Goal: Complete application form

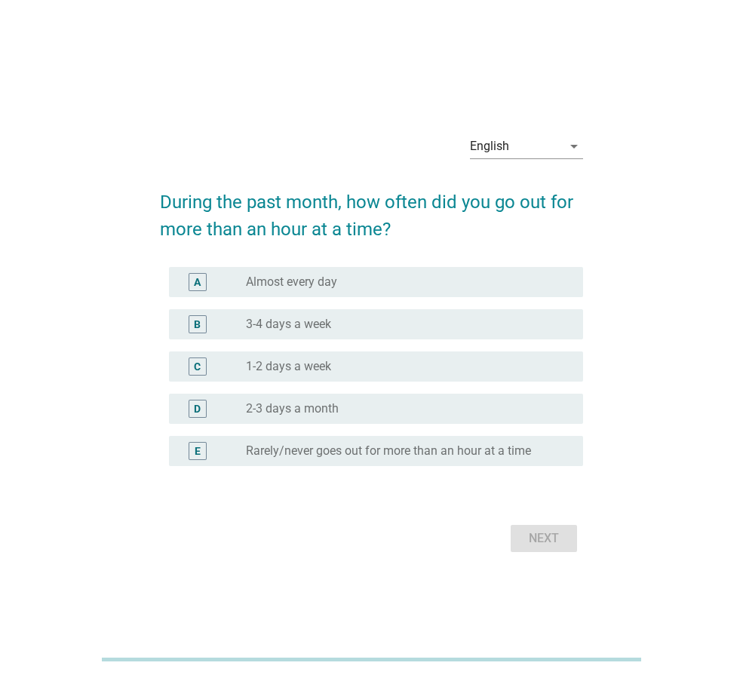
click at [557, 132] on div "English arrow_drop_down" at bounding box center [526, 149] width 113 height 48
click at [555, 149] on div "English" at bounding box center [516, 146] width 92 height 24
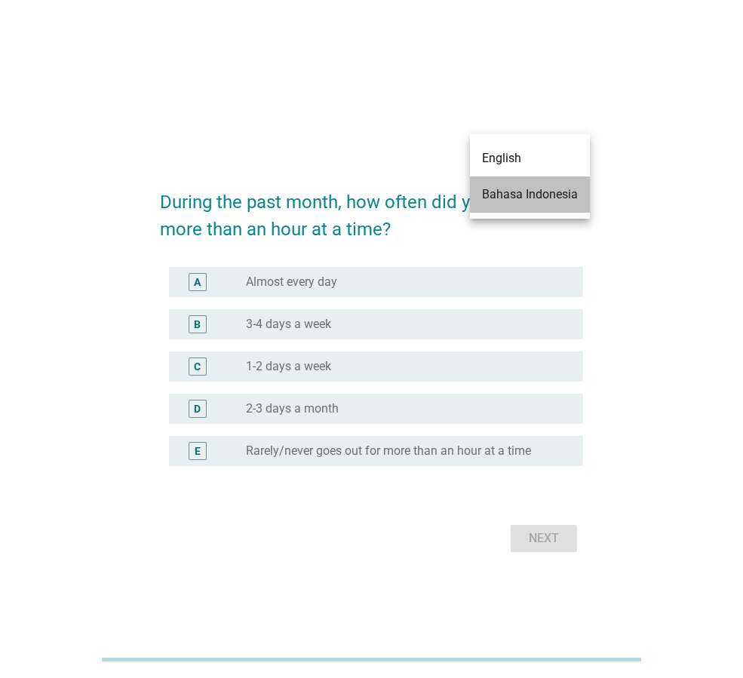
click at [552, 183] on div "Bahasa Indonesia" at bounding box center [530, 195] width 96 height 36
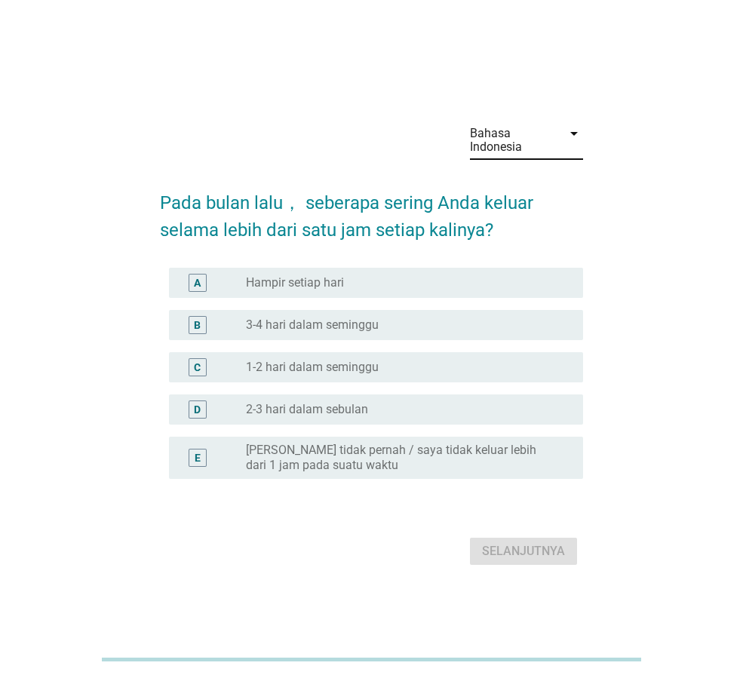
click at [449, 332] on div "radio_button_unchecked 3-4 hari dalam seminggu" at bounding box center [402, 325] width 313 height 15
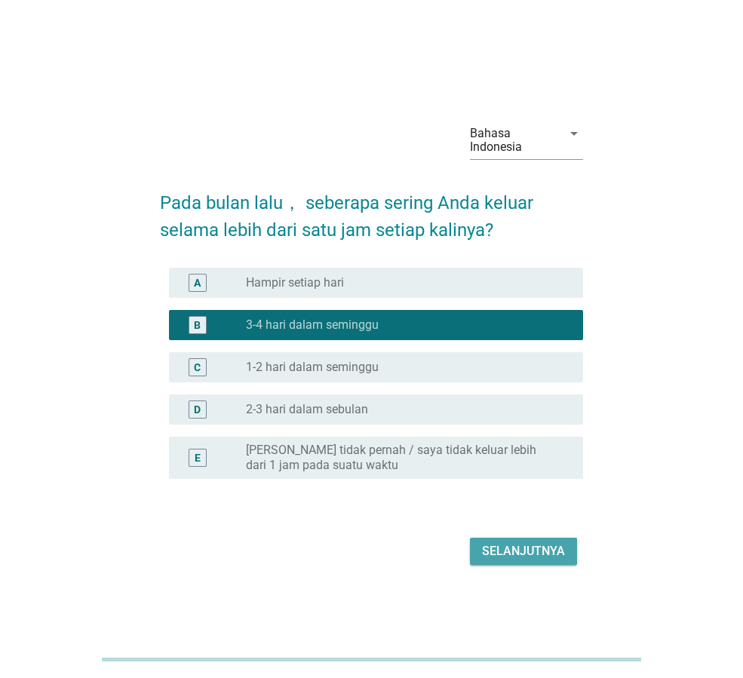
click at [544, 555] on div "Selanjutnya" at bounding box center [523, 552] width 83 height 18
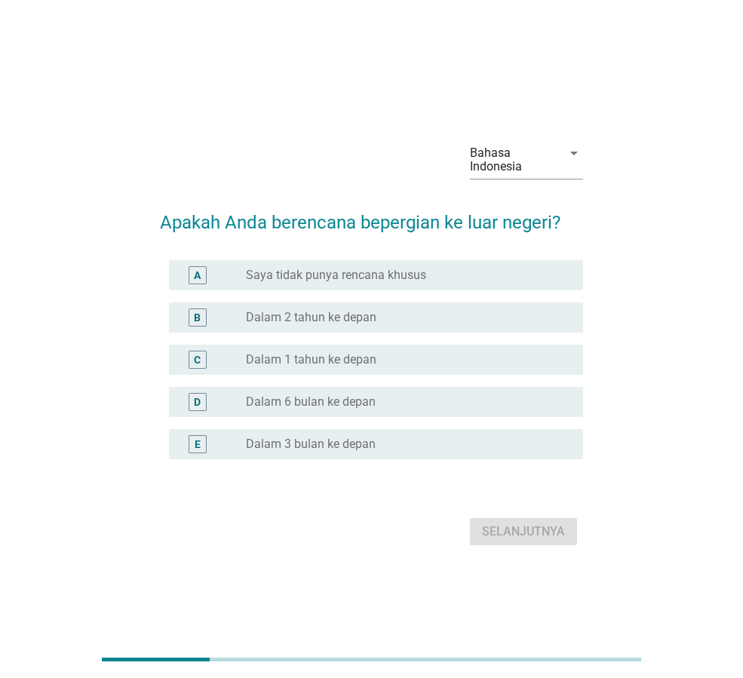
click at [388, 370] on div "C radio_button_unchecked Dalam 1 tahun ke depan" at bounding box center [376, 360] width 414 height 30
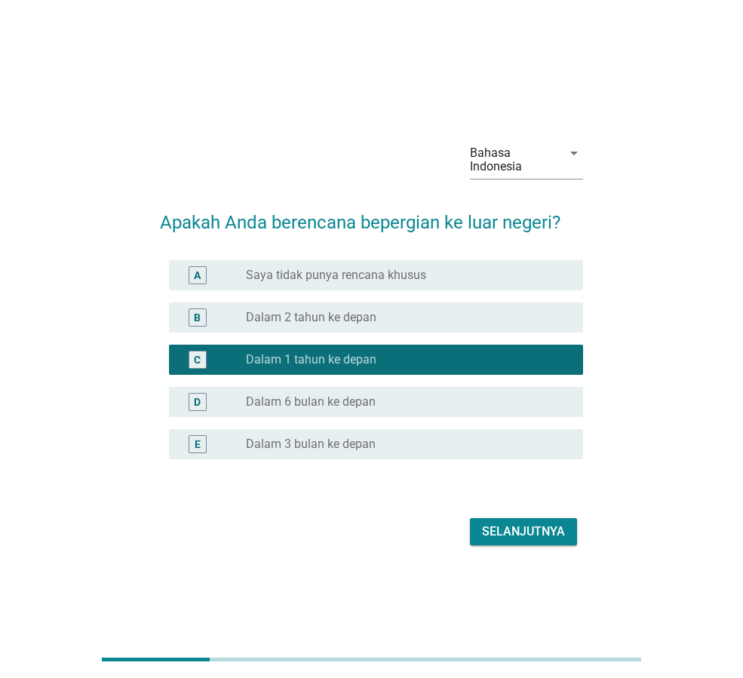
click at [518, 534] on div "Selanjutnya" at bounding box center [523, 532] width 83 height 18
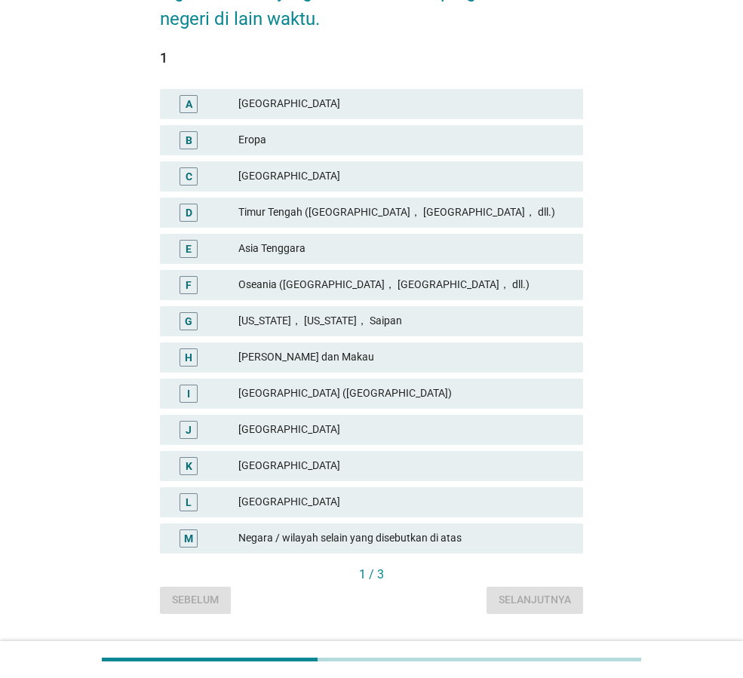
scroll to position [226, 0]
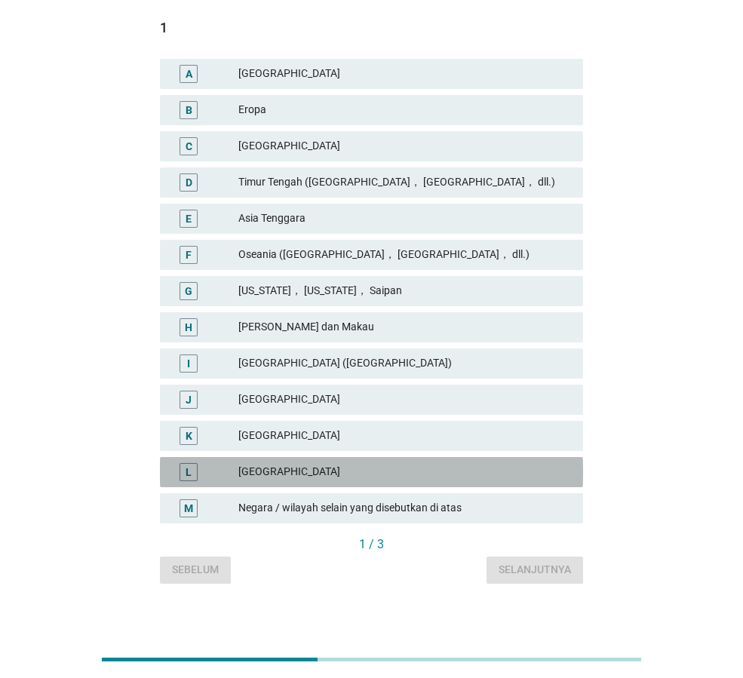
click at [377, 469] on div "[GEOGRAPHIC_DATA]" at bounding box center [404, 472] width 333 height 18
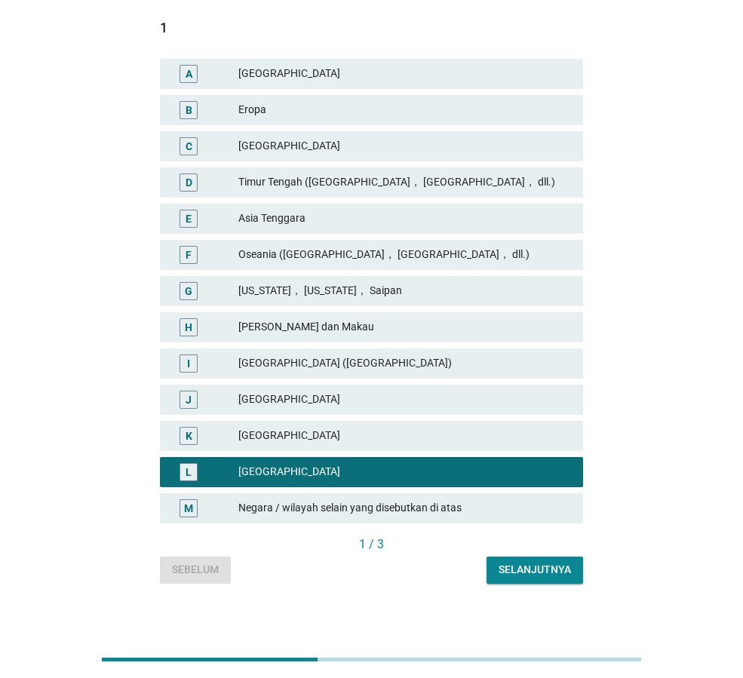
click at [374, 434] on div "[GEOGRAPHIC_DATA]" at bounding box center [404, 436] width 333 height 18
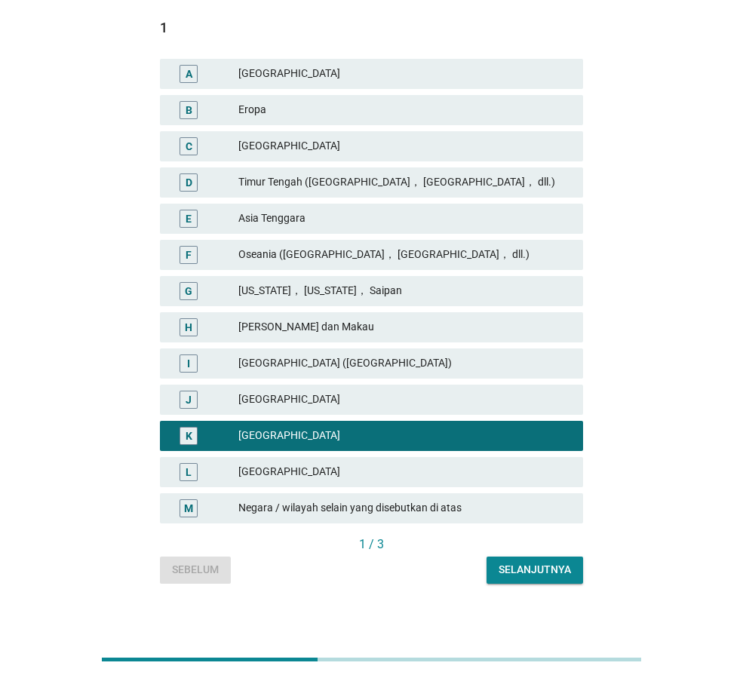
click at [539, 568] on div "Selanjutnya" at bounding box center [535, 570] width 72 height 16
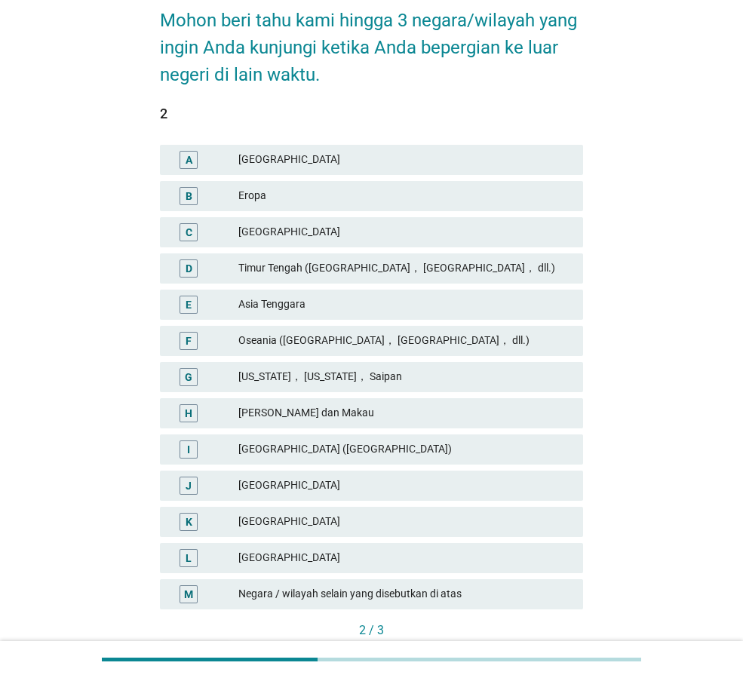
scroll to position [151, 0]
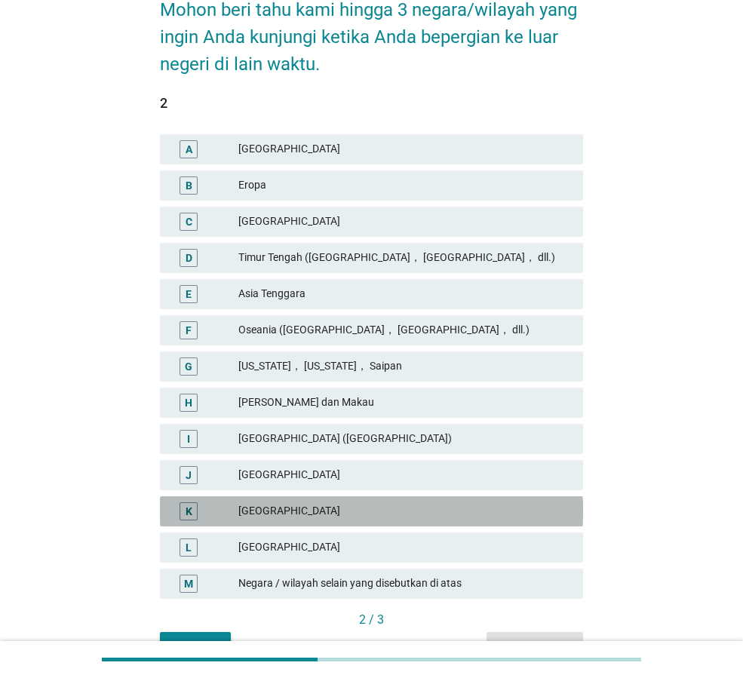
click at [303, 504] on div "[GEOGRAPHIC_DATA]" at bounding box center [404, 512] width 333 height 18
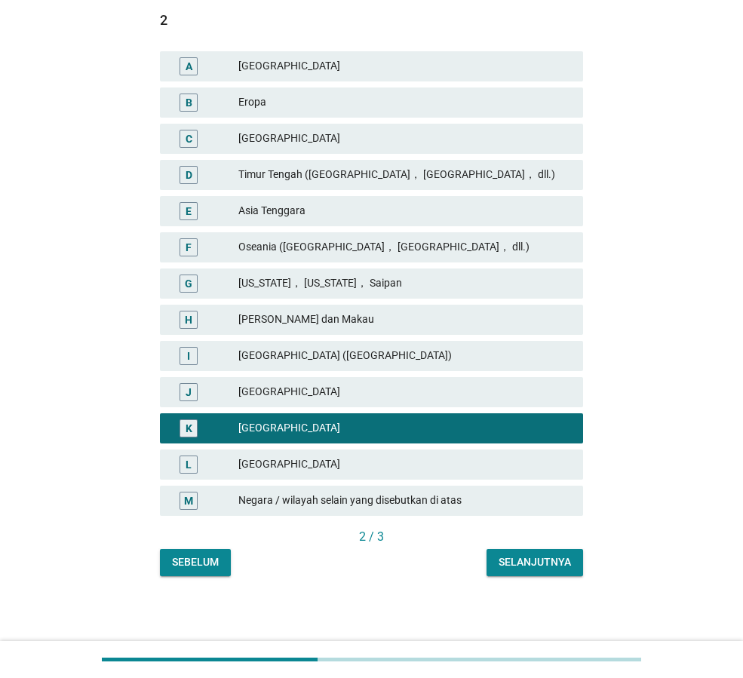
scroll to position [235, 0]
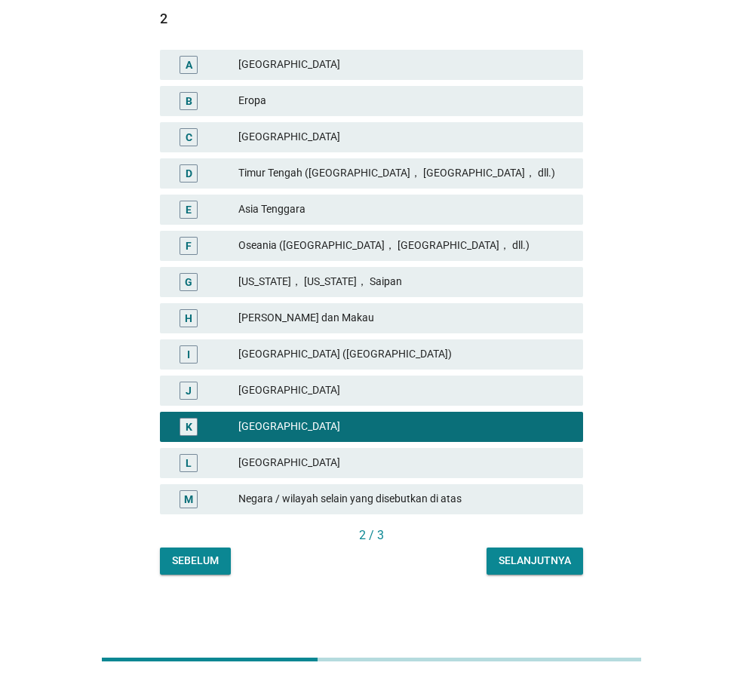
click at [515, 567] on div "Selanjutnya" at bounding box center [535, 561] width 72 height 16
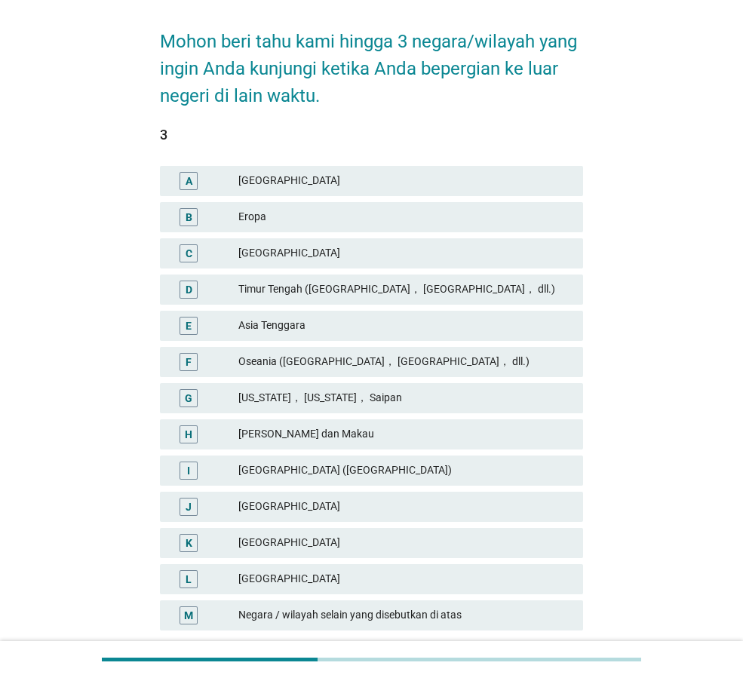
scroll to position [151, 0]
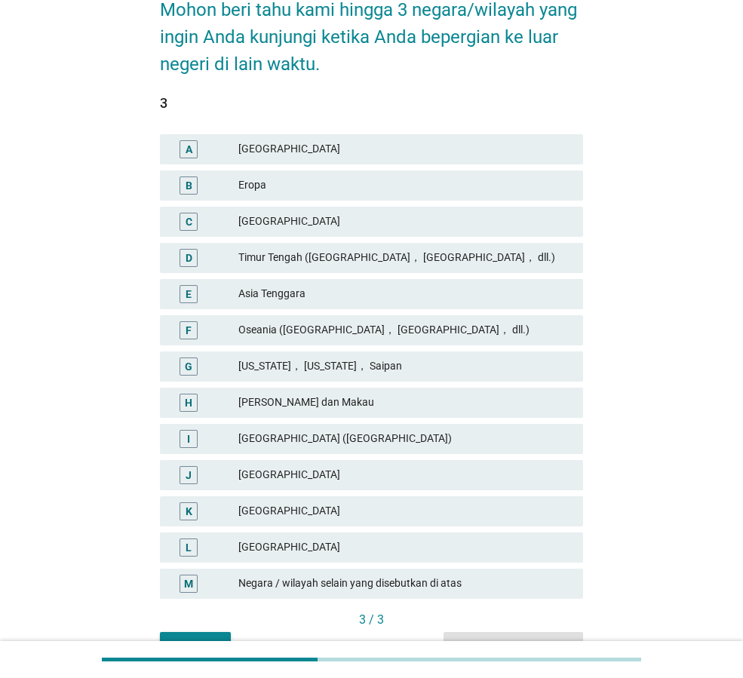
click at [340, 512] on div "[GEOGRAPHIC_DATA]" at bounding box center [404, 512] width 333 height 18
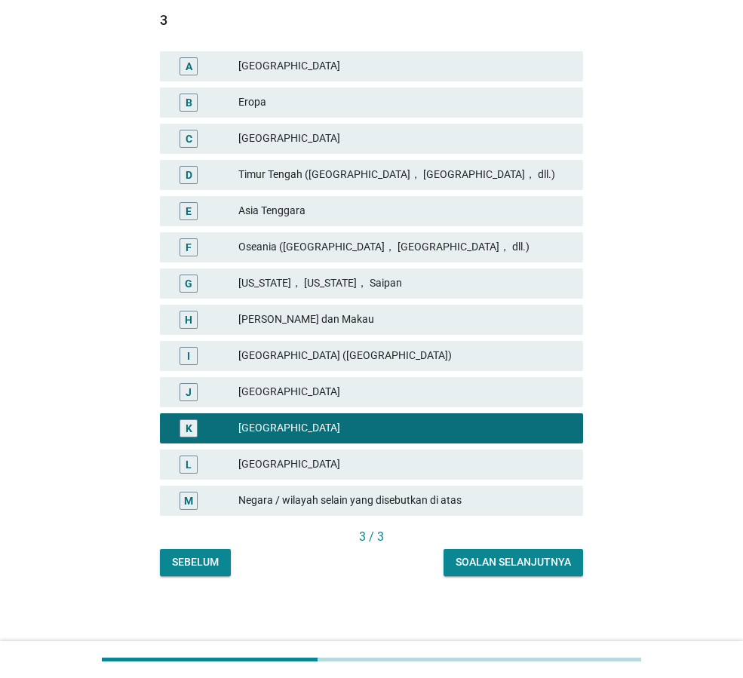
scroll to position [235, 0]
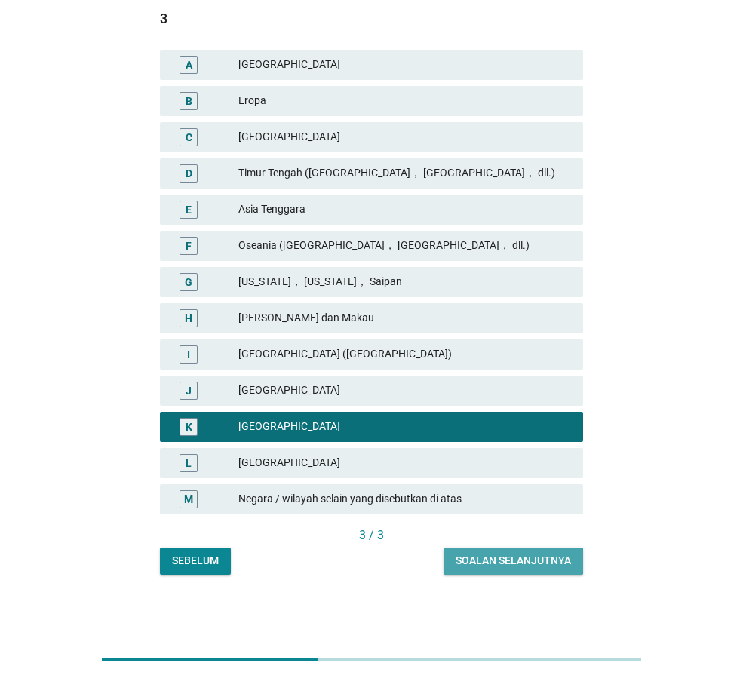
click at [535, 561] on div "Soalan selanjutnya" at bounding box center [513, 561] width 115 height 16
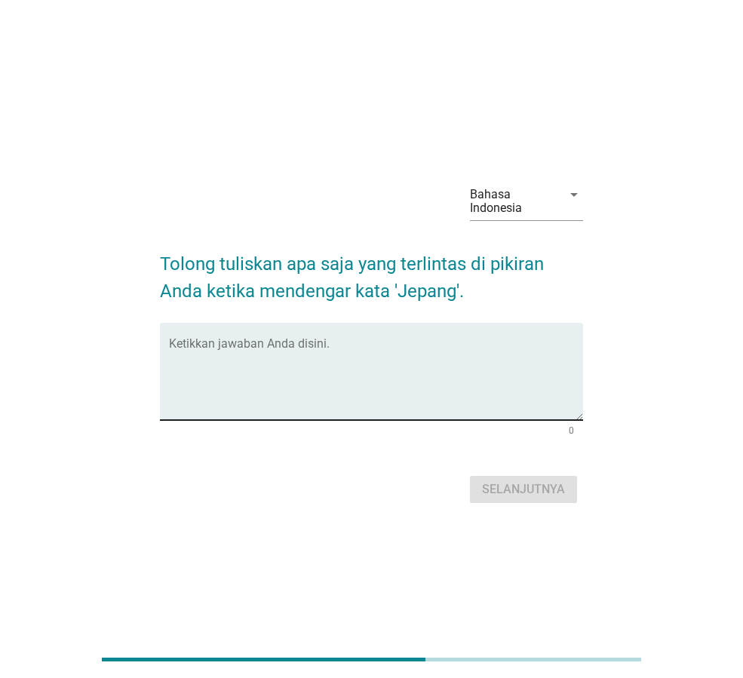
click at [361, 373] on textarea "Ketikkan jawaban Anda disini." at bounding box center [376, 380] width 414 height 79
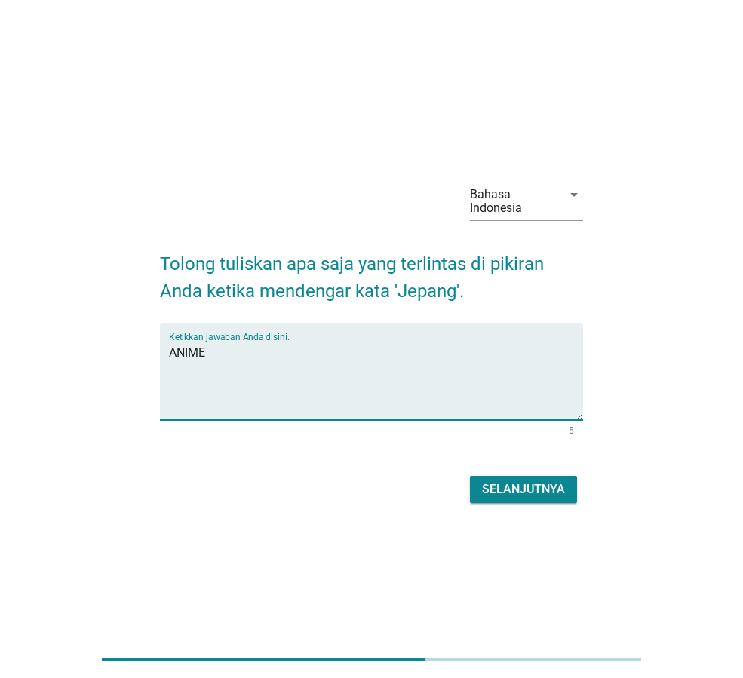
type textarea "ANIME"
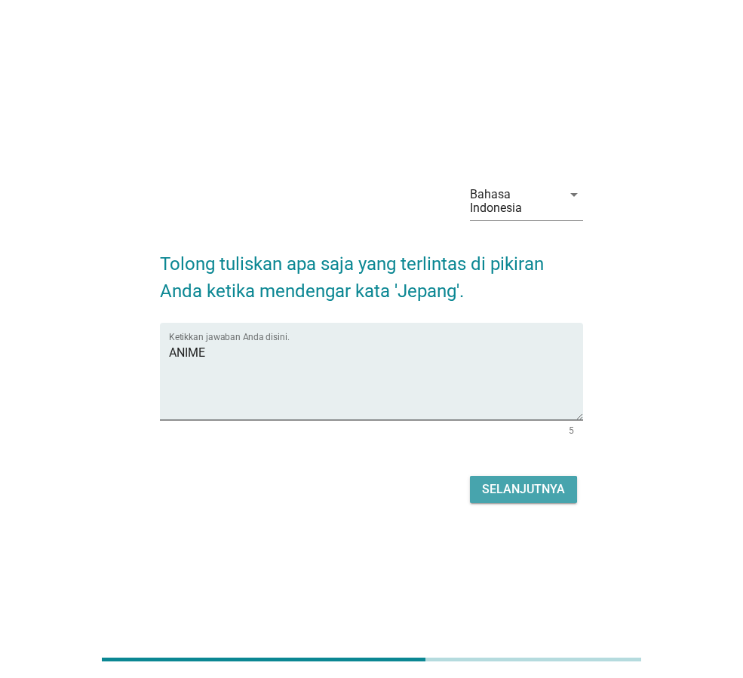
click at [546, 484] on div "Selanjutnya" at bounding box center [523, 490] width 83 height 18
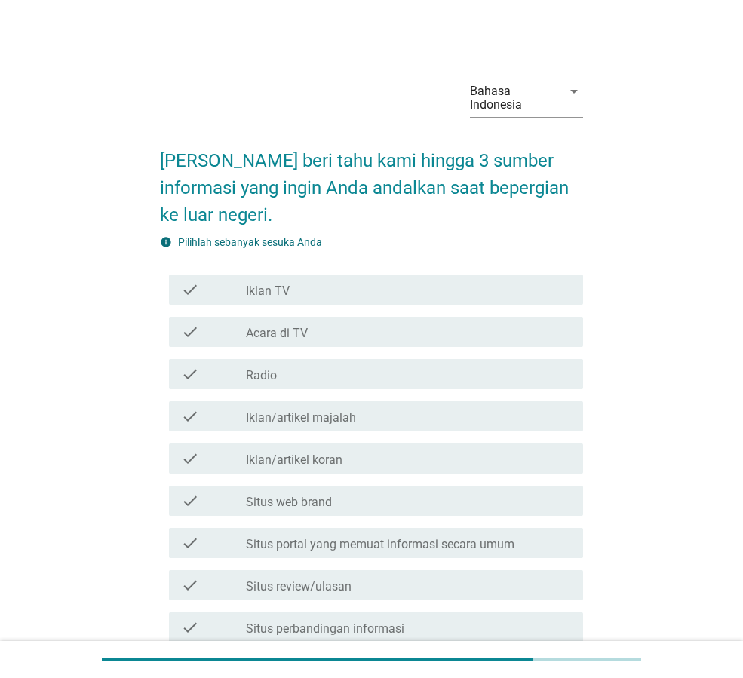
click at [362, 297] on div "check_box_outline_blank Iklan TV" at bounding box center [408, 290] width 325 height 18
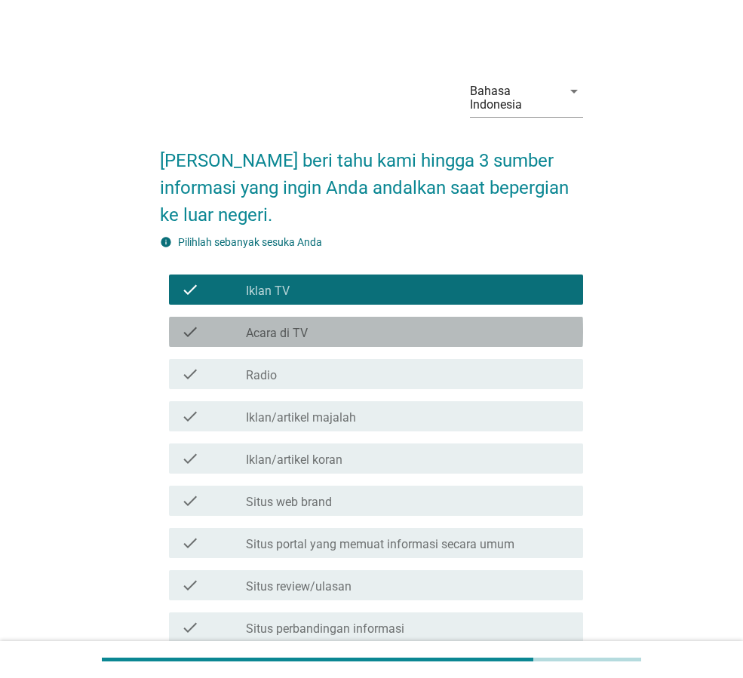
click at [348, 336] on div "check_box_outline_blank Acara di TV" at bounding box center [408, 332] width 325 height 18
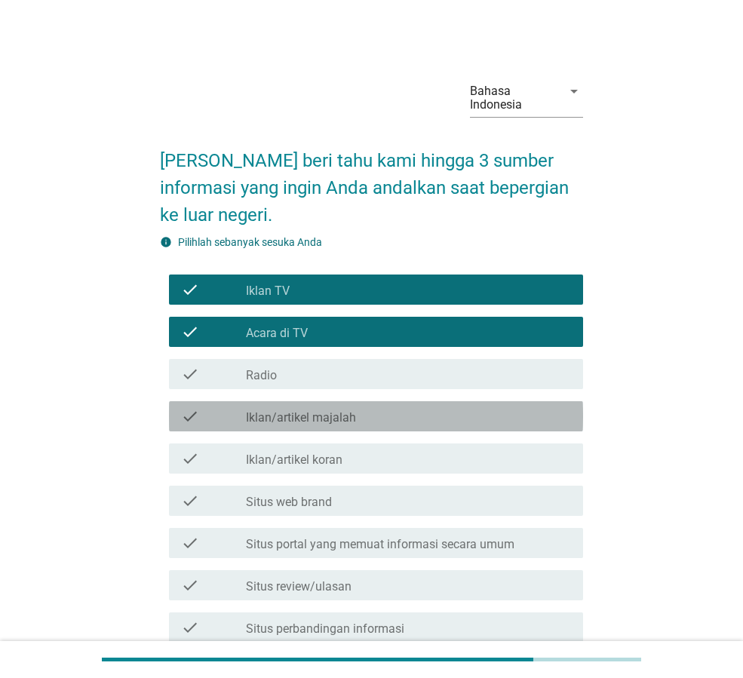
click at [357, 415] on div "check_box_outline_blank Iklan/artikel majalah" at bounding box center [408, 416] width 325 height 18
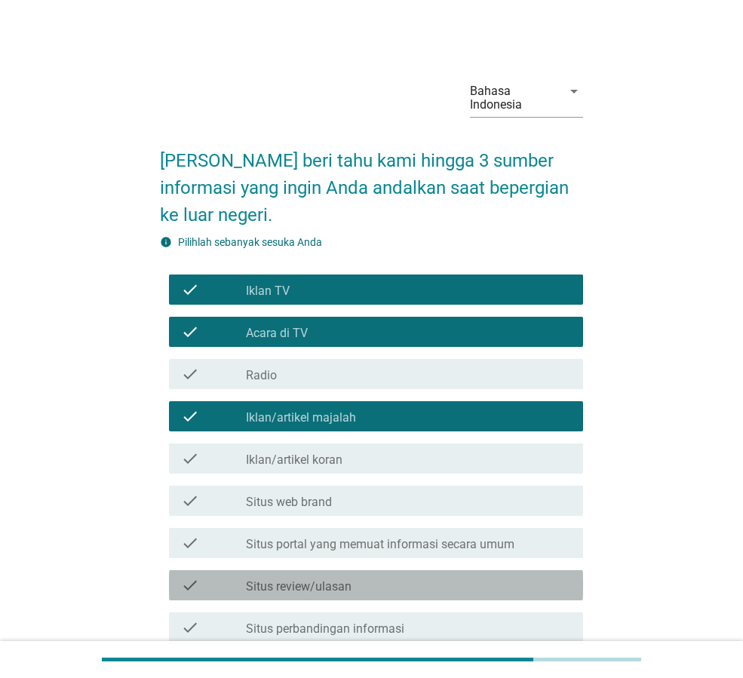
click at [330, 585] on label "Situs review/ulasan" at bounding box center [299, 587] width 106 height 15
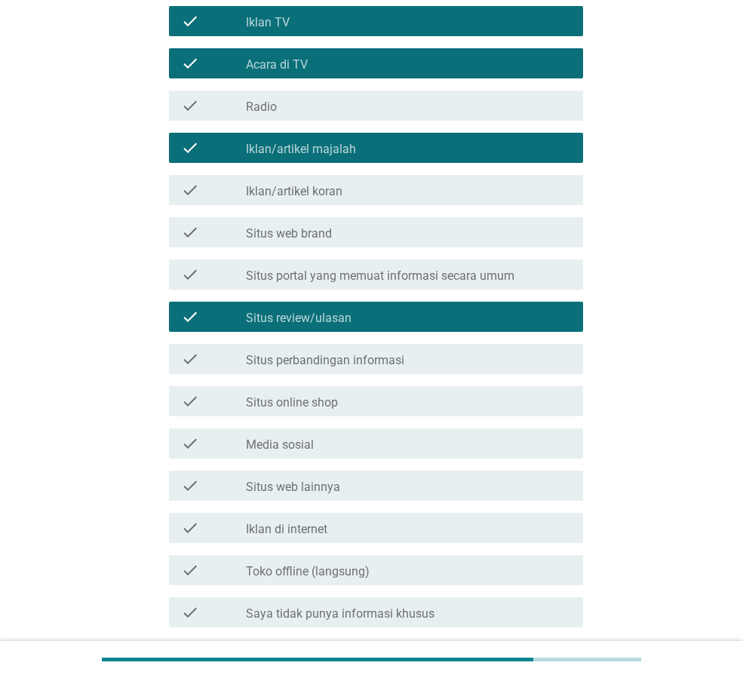
scroll to position [302, 0]
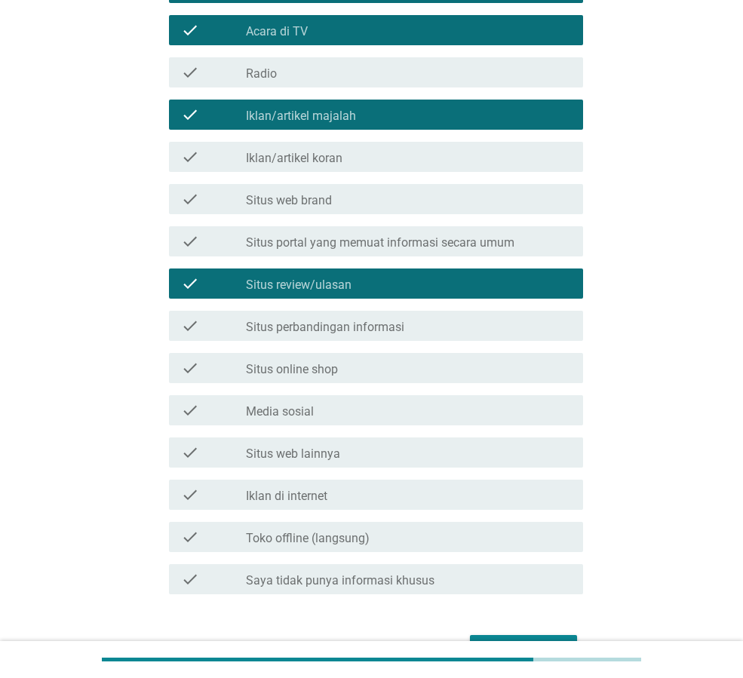
click at [312, 358] on div "check check_box_outline_blank Situs online shop" at bounding box center [376, 368] width 414 height 30
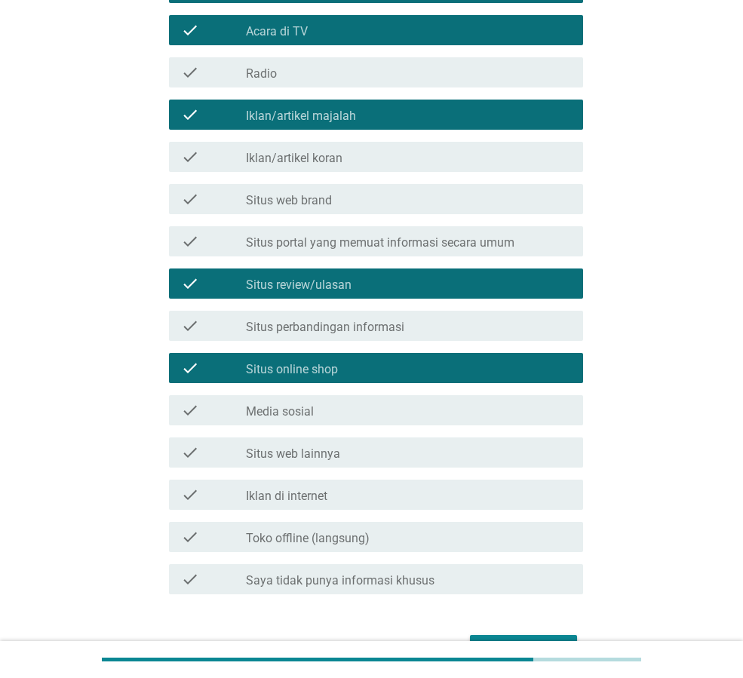
click at [331, 480] on div "check check_box_outline_blank Iklan di internet" at bounding box center [376, 495] width 414 height 30
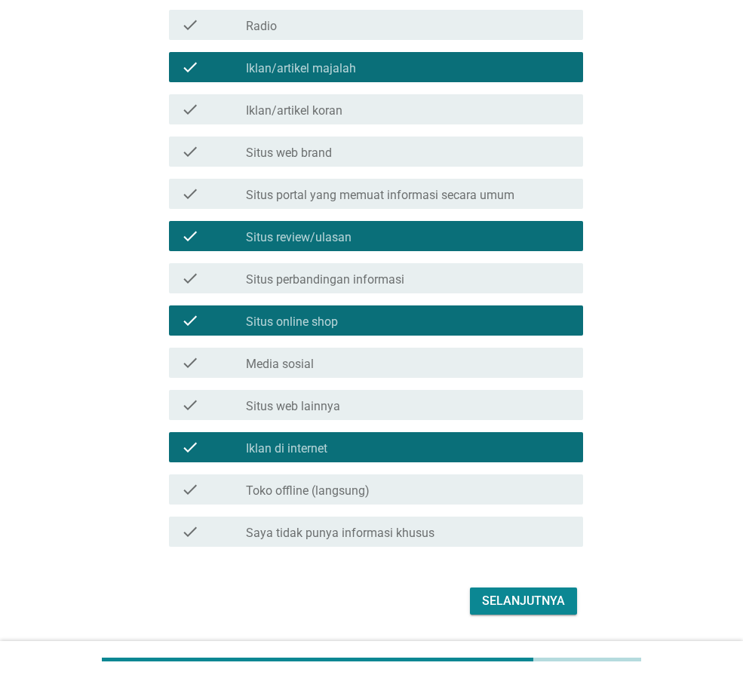
scroll to position [394, 0]
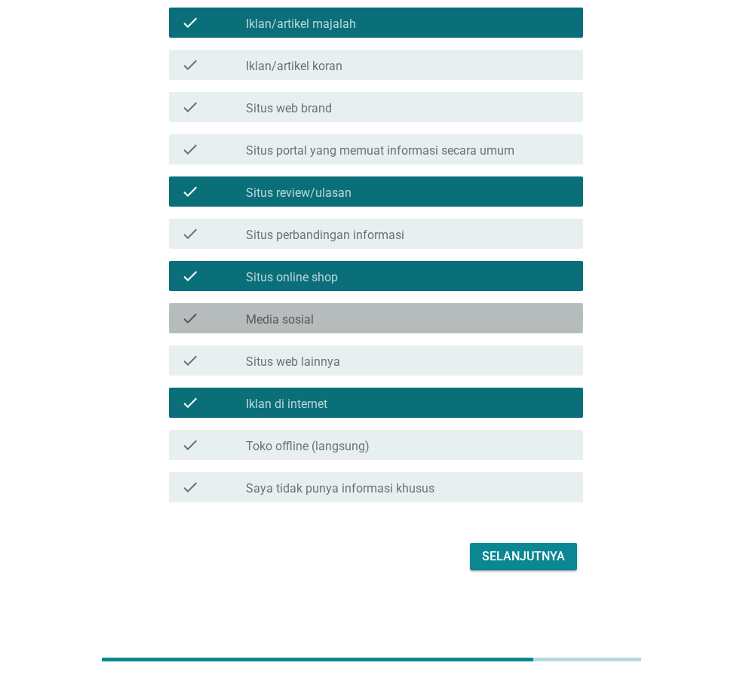
click at [406, 325] on div "check_box_outline_blank Media sosial" at bounding box center [408, 318] width 325 height 18
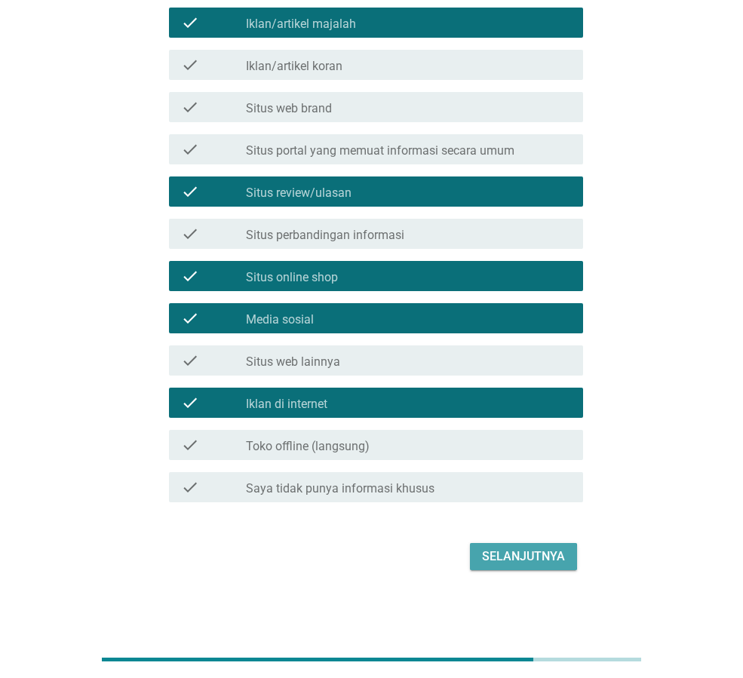
click at [546, 549] on div "Selanjutnya" at bounding box center [523, 557] width 83 height 18
